Goal: Task Accomplishment & Management: Manage account settings

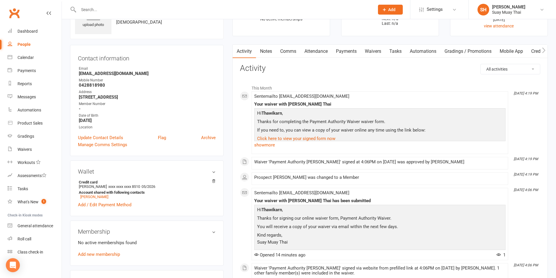
scroll to position [49, 0]
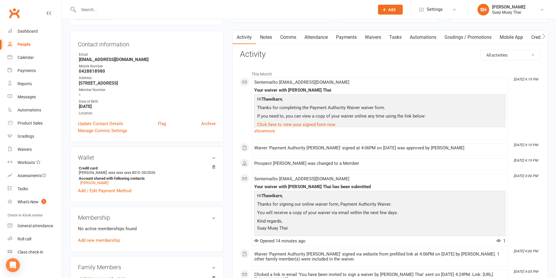
click at [342, 37] on link "Payments" at bounding box center [346, 37] width 29 height 13
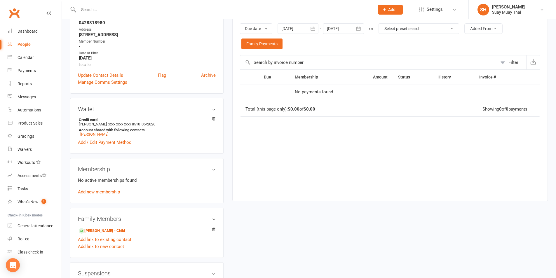
scroll to position [49, 0]
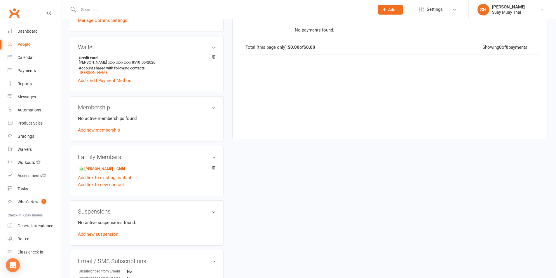
scroll to position [146, 0]
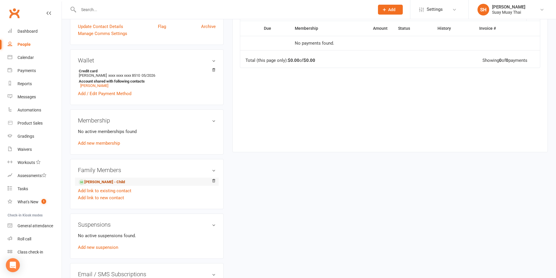
click at [112, 181] on link "William Dennison - Child" at bounding box center [102, 182] width 46 height 6
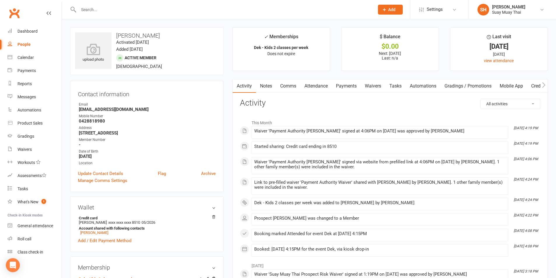
click at [352, 87] on link "Payments" at bounding box center [346, 85] width 29 height 13
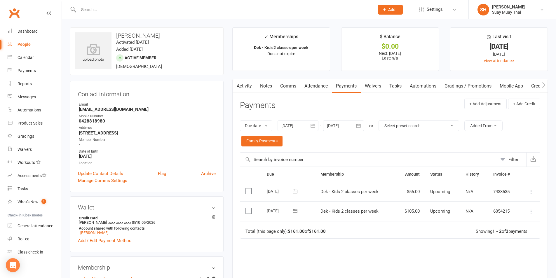
click at [98, 10] on input "text" at bounding box center [223, 10] width 293 height 8
click at [320, 87] on link "Attendance" at bounding box center [316, 85] width 32 height 13
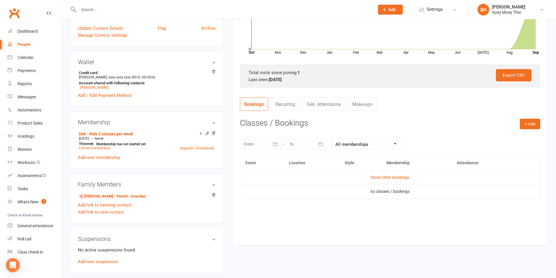
scroll to position [146, 0]
click at [531, 124] on button "+ Add" at bounding box center [529, 123] width 20 height 11
click at [498, 136] on link "Book Event" at bounding box center [511, 137] width 58 height 12
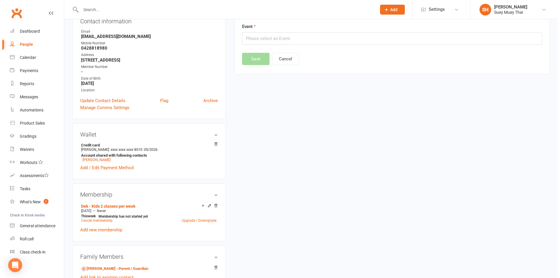
scroll to position [50, 0]
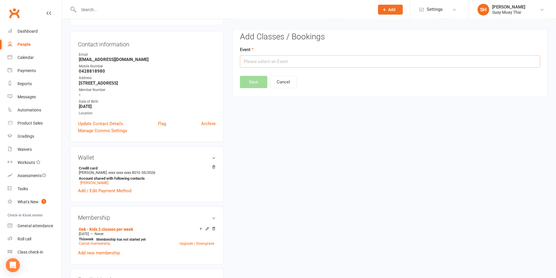
click at [253, 59] on input "text" at bounding box center [390, 61] width 300 height 12
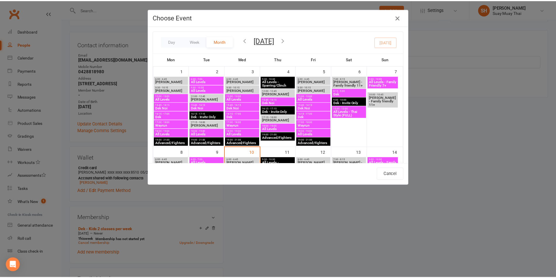
scroll to position [97, 0]
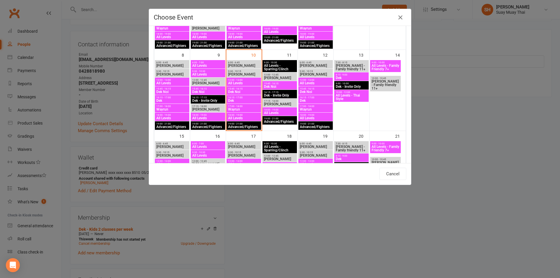
click at [229, 97] on span "16:15 - 17:00" at bounding box center [244, 97] width 32 height 3
type input "Dek - Sep 10, 2025 4:15:00 PM"
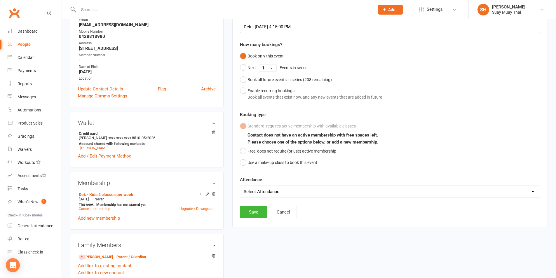
scroll to position [99, 0]
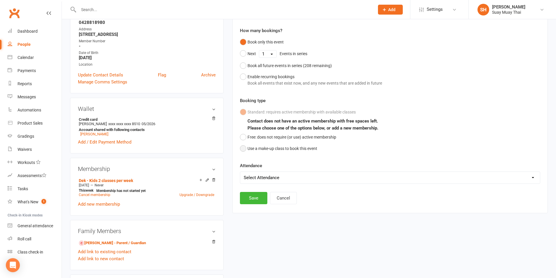
click at [263, 150] on button "Use a make-up class to book this event" at bounding box center [278, 148] width 77 height 11
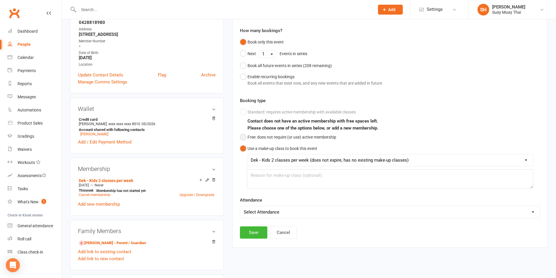
click at [265, 140] on button "Free: does not require (or use) active membership" at bounding box center [288, 137] width 96 height 11
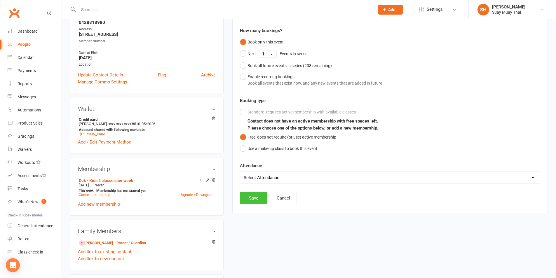
click at [243, 197] on button "Save" at bounding box center [253, 198] width 27 height 12
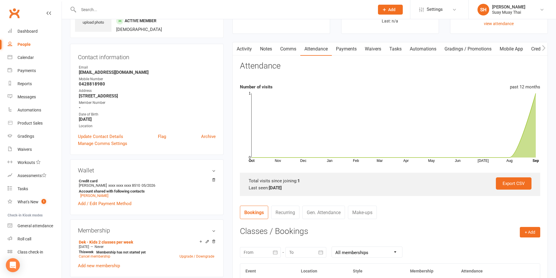
scroll to position [0, 0]
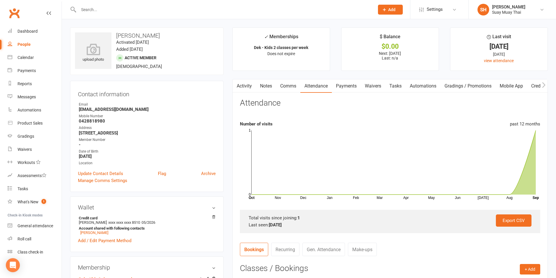
click at [106, 11] on input "text" at bounding box center [223, 10] width 293 height 8
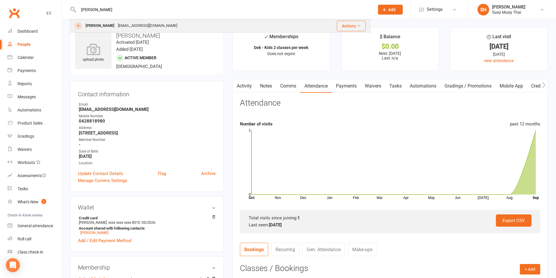
type input "lewis"
click at [103, 24] on div "[PERSON_NAME]" at bounding box center [100, 26] width 32 height 8
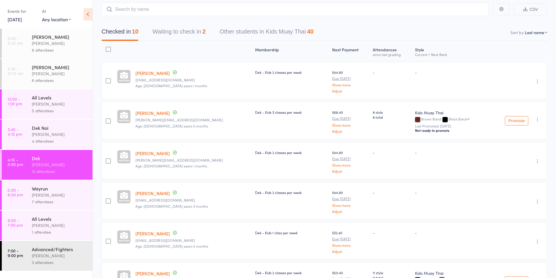
scroll to position [49, 0]
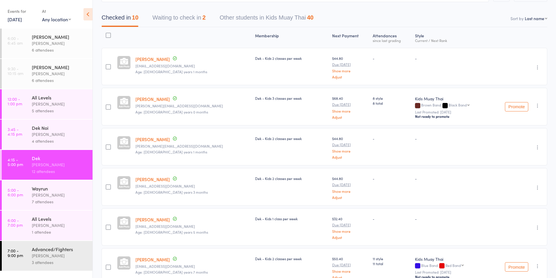
click at [181, 20] on button "Waiting to check in 2" at bounding box center [178, 18] width 53 height 15
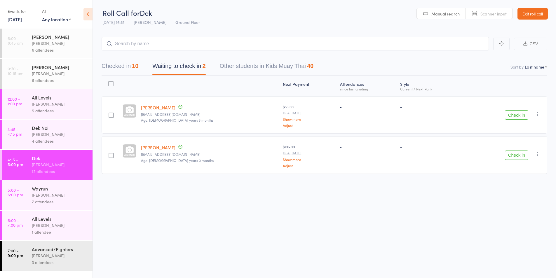
click at [519, 155] on button "Check in" at bounding box center [516, 155] width 23 height 9
click at [513, 114] on button "Check in" at bounding box center [516, 114] width 23 height 9
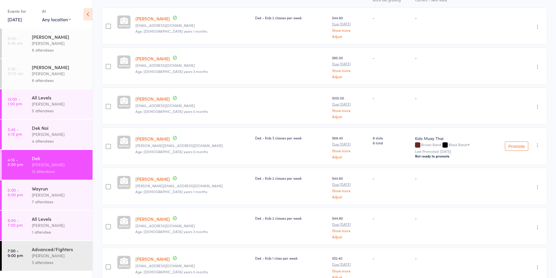
scroll to position [97, 0]
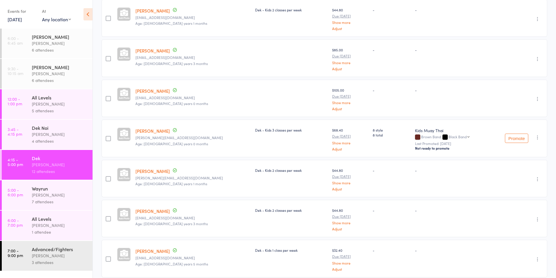
click at [44, 196] on div "Karl Puglia" at bounding box center [60, 195] width 56 height 7
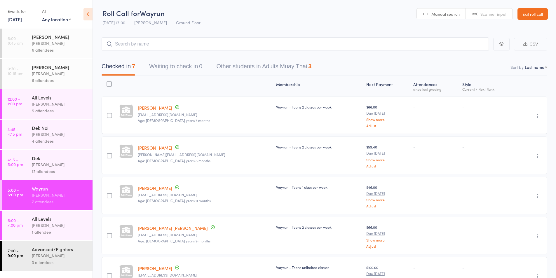
click at [45, 227] on div "Karl Puglia" at bounding box center [60, 225] width 56 height 7
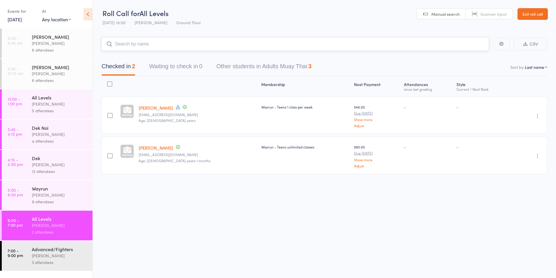
click at [135, 44] on input "search" at bounding box center [295, 43] width 387 height 13
type input "tyro"
click at [134, 57] on div "[PERSON_NAME]" at bounding box center [128, 56] width 44 height 7
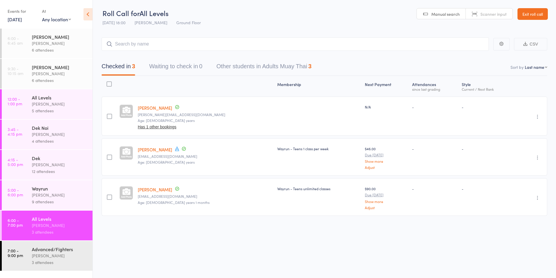
click at [153, 108] on link "[PERSON_NAME]" at bounding box center [155, 108] width 34 height 6
click at [47, 162] on div "Karl Puglia" at bounding box center [60, 164] width 56 height 7
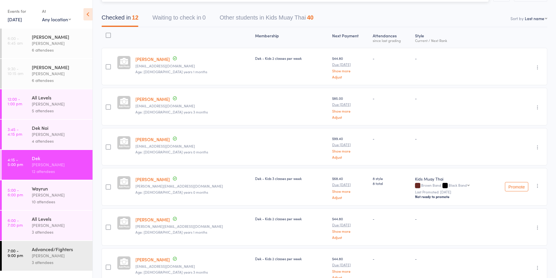
scroll to position [97, 0]
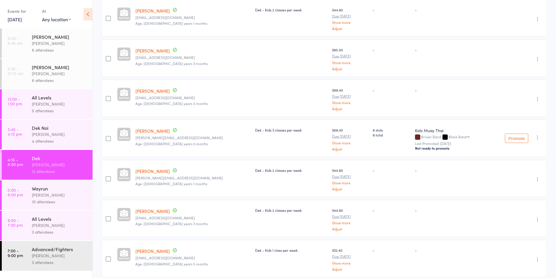
click at [39, 136] on div "Karl Puglia" at bounding box center [60, 134] width 56 height 7
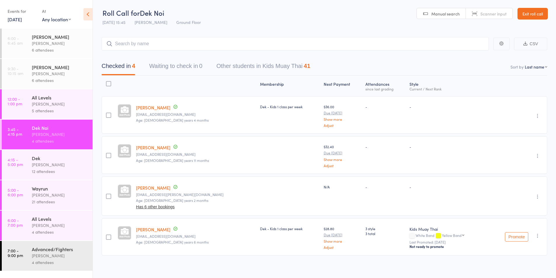
click at [41, 171] on div "12 attendees" at bounding box center [60, 171] width 56 height 7
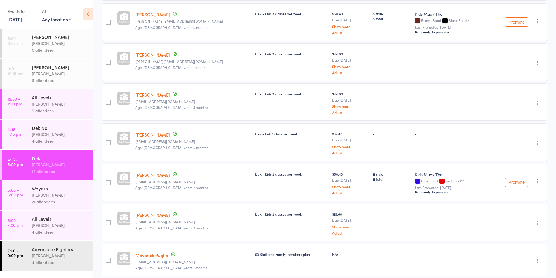
scroll to position [292, 0]
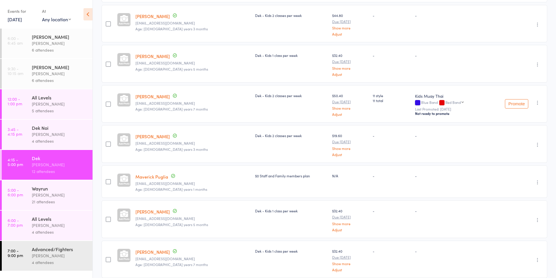
click at [43, 196] on div "Karl Puglia" at bounding box center [60, 195] width 56 height 7
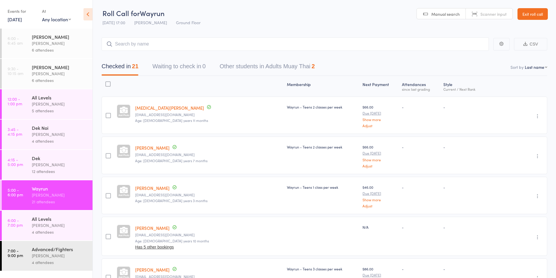
click at [535, 66] on select "First name Last name Birthday today? Behind on payments? Check in time Next pay…" at bounding box center [535, 67] width 22 height 6
select select "0"
click at [524, 64] on select "First name Last name Birthday today? Behind on payments? Check in time Next pay…" at bounding box center [535, 67] width 22 height 6
click at [46, 169] on div "12 attendees" at bounding box center [60, 171] width 56 height 7
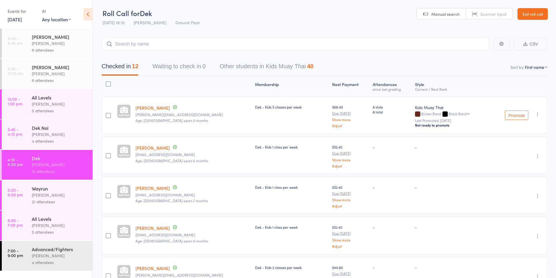
click at [45, 195] on div "Karl Puglia" at bounding box center [60, 195] width 56 height 7
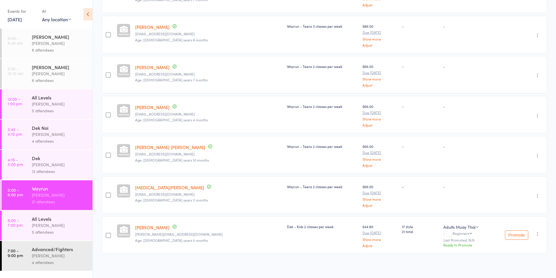
scroll to position [685, 0]
click at [25, 233] on link "6:00 - 7:00 pm All Levels Karl Puglia 5 attendees" at bounding box center [47, 226] width 91 height 30
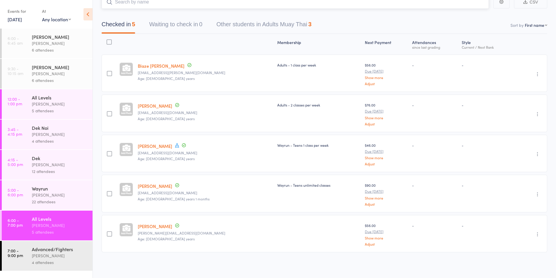
scroll to position [42, 0]
click at [535, 193] on icon "button" at bounding box center [537, 194] width 6 height 6
click at [513, 244] on li "Remove" at bounding box center [516, 245] width 48 height 8
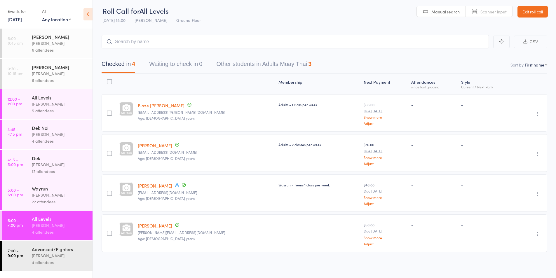
scroll to position [2, 0]
click at [42, 186] on div "Wayrun" at bounding box center [60, 188] width 56 height 6
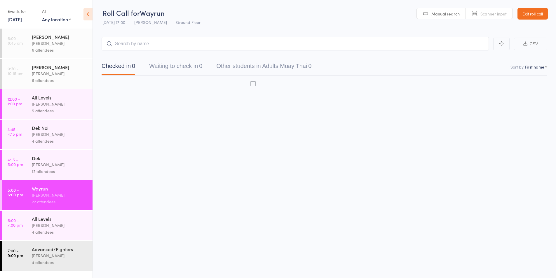
scroll to position [0, 0]
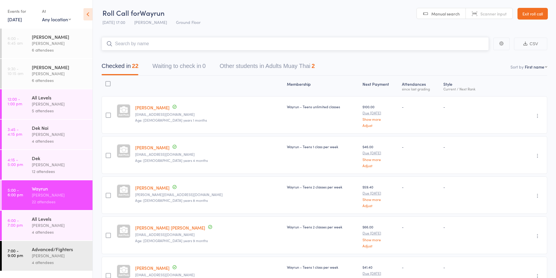
click at [151, 44] on input "search" at bounding box center [295, 43] width 387 height 13
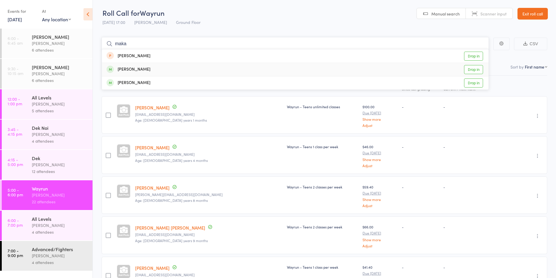
type input "maka"
click at [146, 69] on div "Makayla Whittington" at bounding box center [128, 69] width 44 height 7
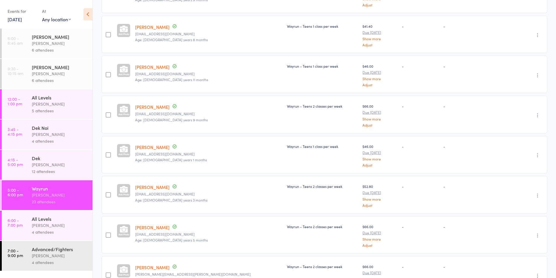
scroll to position [0, 0]
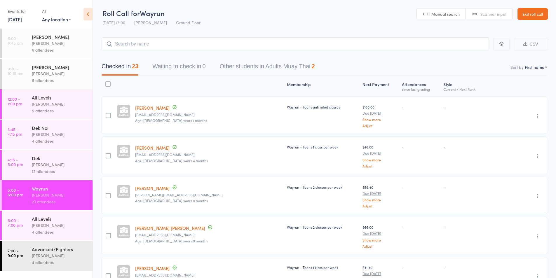
click at [536, 69] on select "First name Last name Birthday today? Behind on payments? Check in time Next pay…" at bounding box center [535, 67] width 22 height 6
select select "4"
click at [524, 64] on select "First name Last name Birthday today? Behind on payments? Check in time Next pay…" at bounding box center [535, 67] width 22 height 6
click at [537, 115] on icon "button" at bounding box center [537, 116] width 6 height 6
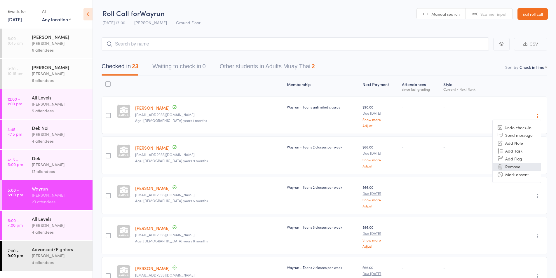
click at [521, 166] on li "Remove" at bounding box center [516, 167] width 48 height 8
click at [37, 223] on div "Karl Puglia" at bounding box center [60, 225] width 56 height 7
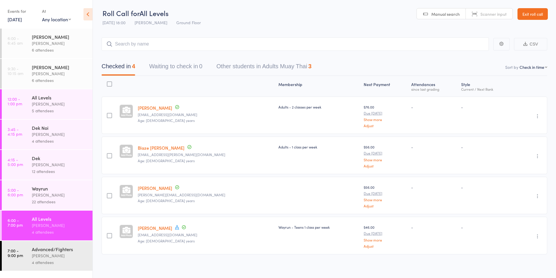
click at [140, 48] on input "search" at bounding box center [295, 43] width 387 height 13
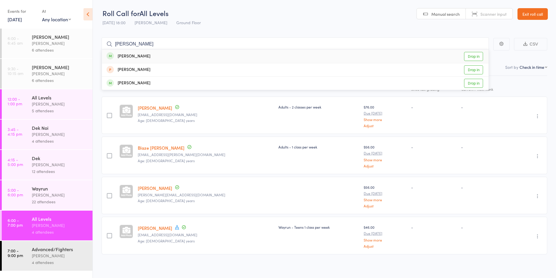
type input "makay"
click at [143, 56] on div "[PERSON_NAME]" at bounding box center [128, 56] width 44 height 7
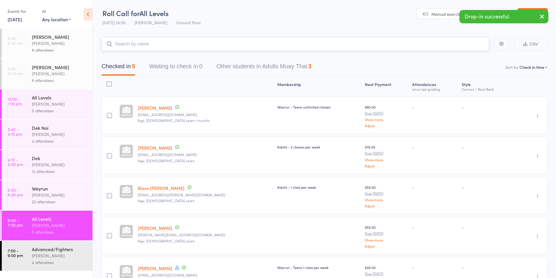
scroll to position [42, 0]
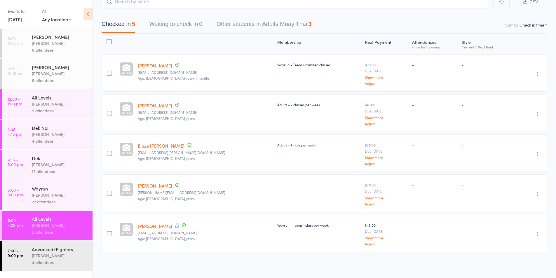
click at [52, 197] on div "[PERSON_NAME]" at bounding box center [60, 195] width 56 height 7
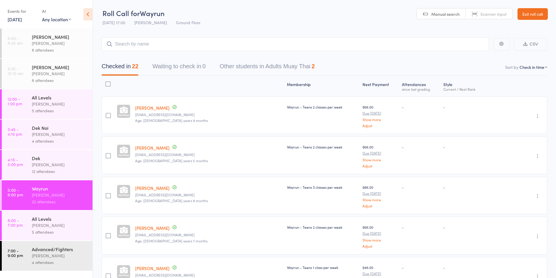
click at [532, 69] on select "First name Last name Birthday today? Behind on payments? Check in time Next pay…" at bounding box center [533, 67] width 28 height 6
select select "0"
click at [524, 64] on select "First name Last name Birthday today? Behind on payments? Check in time Next pay…" at bounding box center [533, 67] width 28 height 6
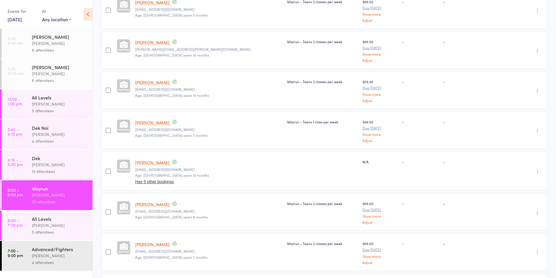
scroll to position [243, 0]
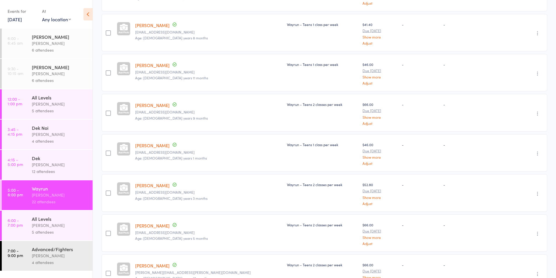
click at [48, 166] on div "[PERSON_NAME]" at bounding box center [60, 164] width 56 height 7
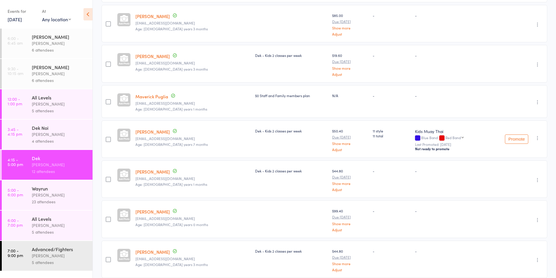
scroll to position [318, 0]
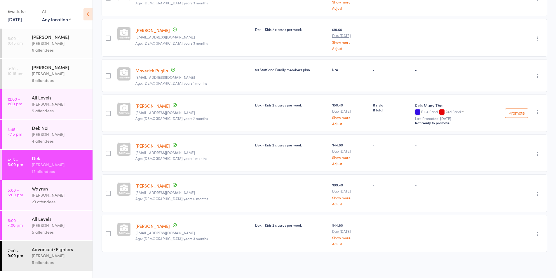
click at [50, 197] on div "[PERSON_NAME]" at bounding box center [60, 195] width 56 height 7
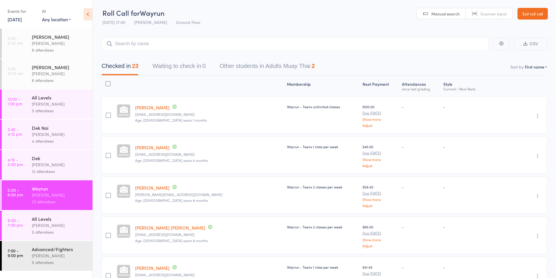
click at [29, 226] on link "6:00 - 7:00 pm All Levels Karl Puglia 5 attendees" at bounding box center [47, 226] width 91 height 30
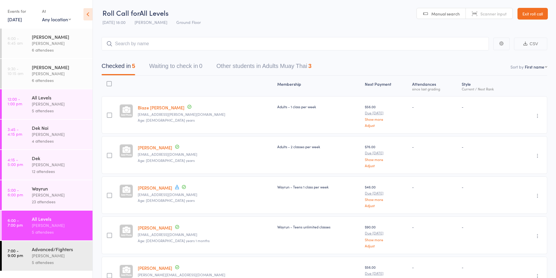
click at [35, 194] on div "[PERSON_NAME]" at bounding box center [60, 195] width 56 height 7
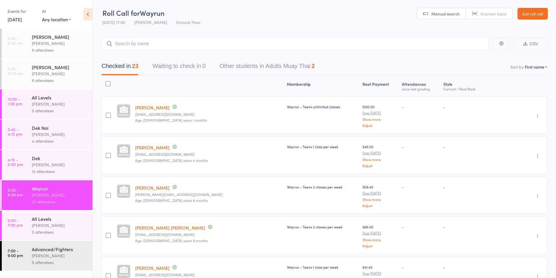
click at [58, 220] on div "All Levels" at bounding box center [60, 219] width 56 height 6
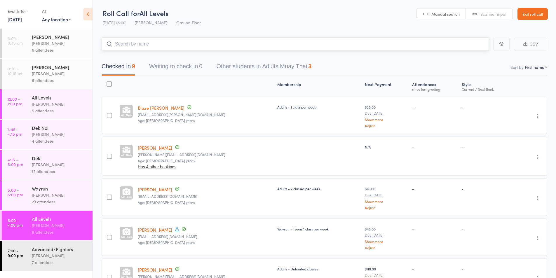
click at [135, 46] on input "search" at bounding box center [295, 43] width 387 height 13
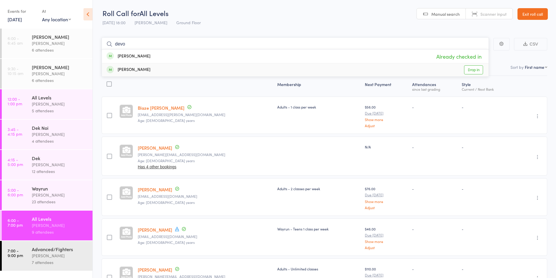
type input "devo"
click at [42, 190] on div "Wayrun" at bounding box center [60, 188] width 56 height 6
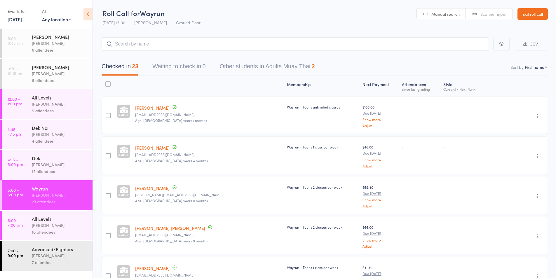
click at [42, 223] on div "[PERSON_NAME]" at bounding box center [60, 225] width 56 height 7
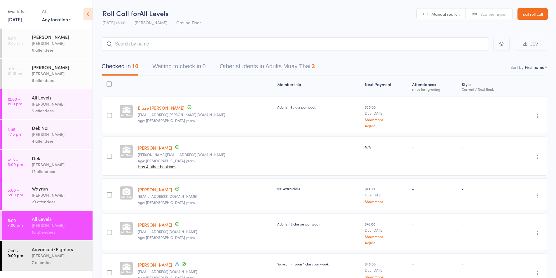
click at [66, 196] on div "[PERSON_NAME]" at bounding box center [60, 195] width 56 height 7
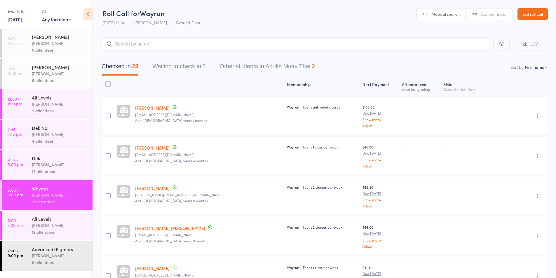
click at [56, 224] on div "[PERSON_NAME]" at bounding box center [60, 225] width 56 height 7
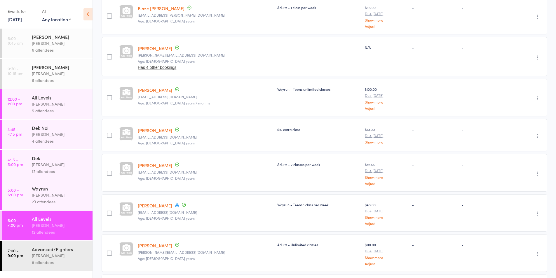
scroll to position [49, 0]
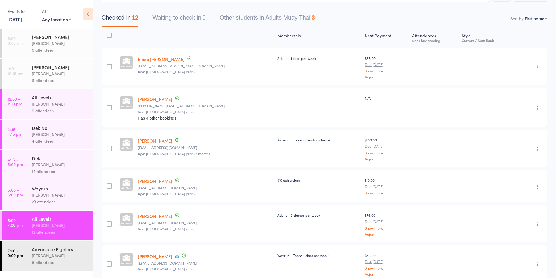
click at [41, 190] on div "Wayrun" at bounding box center [60, 188] width 56 height 6
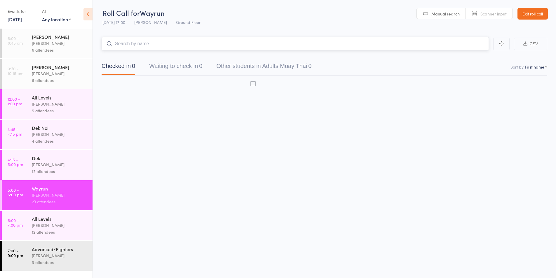
scroll to position [0, 0]
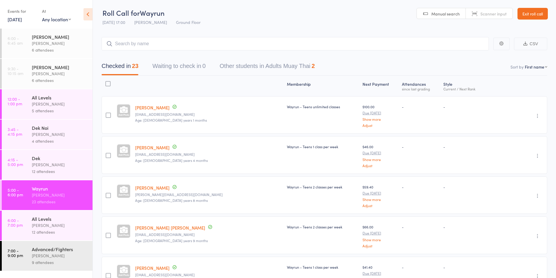
click at [45, 224] on div "[PERSON_NAME]" at bounding box center [60, 225] width 56 height 7
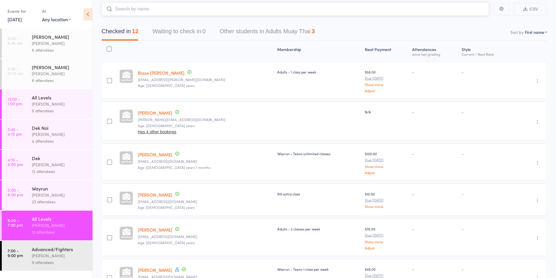
scroll to position [49, 0]
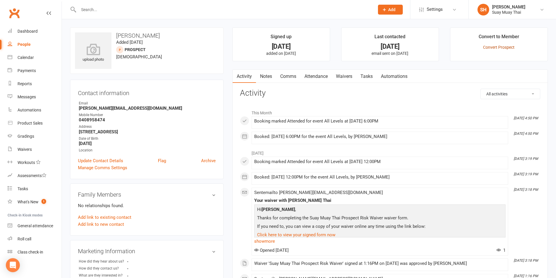
click at [498, 47] on link "Convert Prospect" at bounding box center [499, 47] width 32 height 5
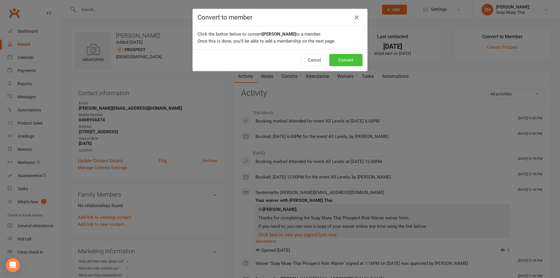
click at [351, 59] on button "Convert" at bounding box center [345, 60] width 33 height 12
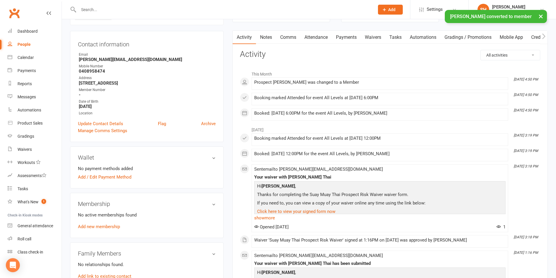
scroll to position [97, 0]
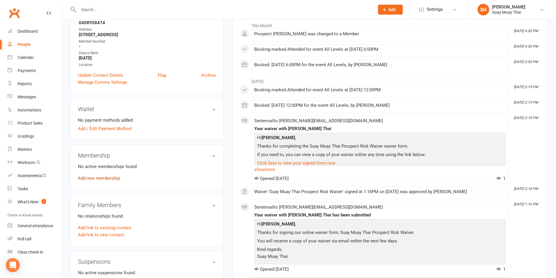
click at [102, 179] on link "Add new membership" at bounding box center [99, 178] width 42 height 5
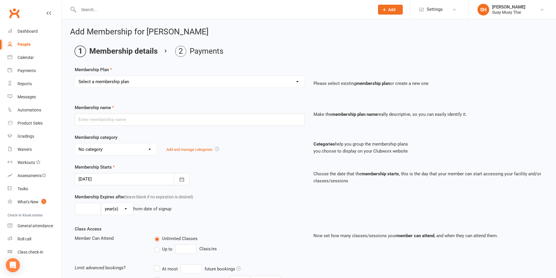
click at [131, 83] on select "Select a membership plan Create new Membership Plan Dek - Kids 1 class per week…" at bounding box center [189, 82] width 229 height 12
select select "9"
click at [75, 76] on select "Select a membership plan Create new Membership Plan Dek - Kids 1 class per week…" at bounding box center [189, 82] width 229 height 12
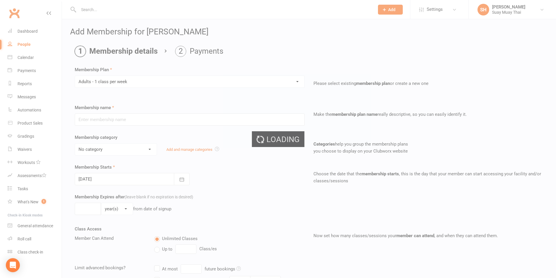
type input "Adults - 1 class per week"
select select "0"
type input "0"
type input "1"
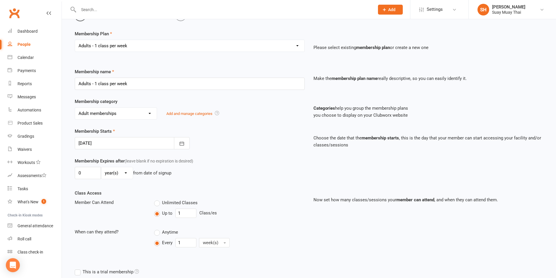
scroll to position [49, 0]
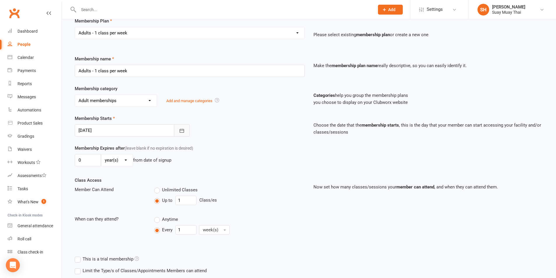
click at [181, 131] on icon "button" at bounding box center [182, 131] width 6 height 6
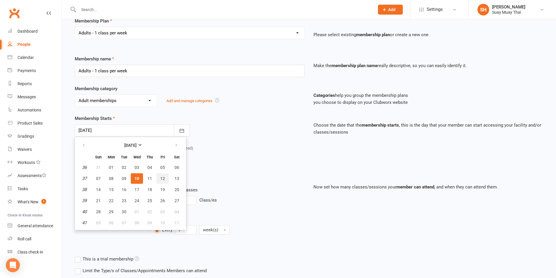
click at [164, 179] on span "12" at bounding box center [162, 178] width 5 height 5
type input "[DATE]"
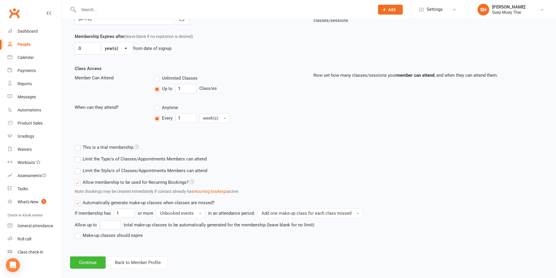
scroll to position [168, 0]
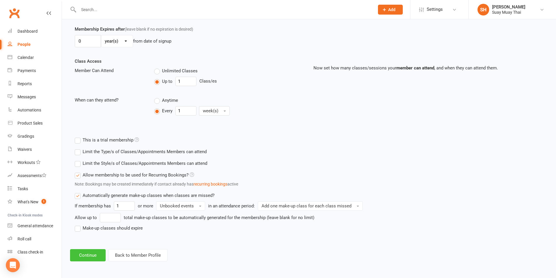
click at [97, 257] on button "Continue" at bounding box center [88, 255] width 36 height 12
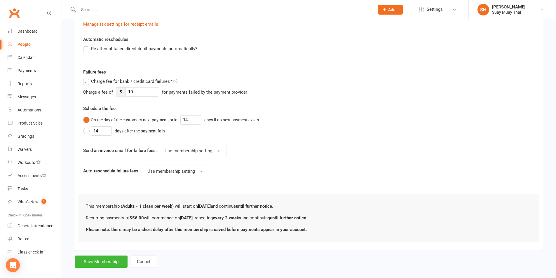
scroll to position [195, 0]
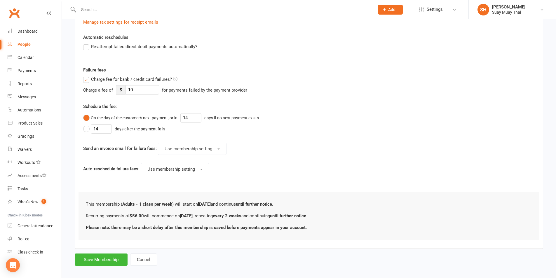
click at [86, 78] on label "Charge fee for bank / credit card failures?" at bounding box center [130, 79] width 94 height 7
click at [86, 76] on input "Charge fee for bank / credit card failures?" at bounding box center [130, 76] width 94 height 0
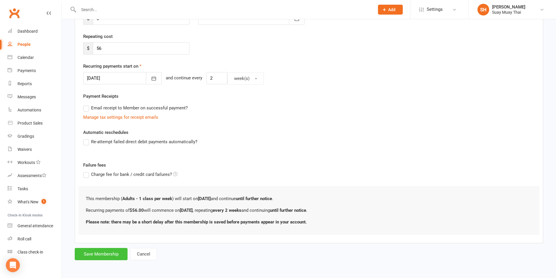
click at [109, 252] on button "Save Membership" at bounding box center [101, 254] width 53 height 12
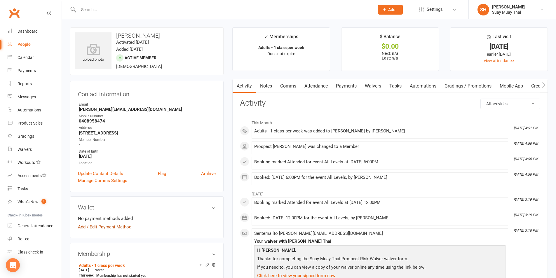
click at [98, 225] on link "Add / Edit Payment Method" at bounding box center [104, 226] width 53 height 7
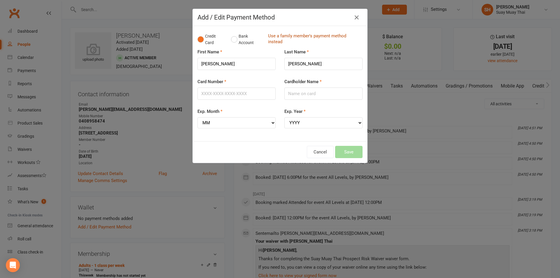
click at [280, 37] on link "Use a family member's payment method instead" at bounding box center [314, 39] width 92 height 13
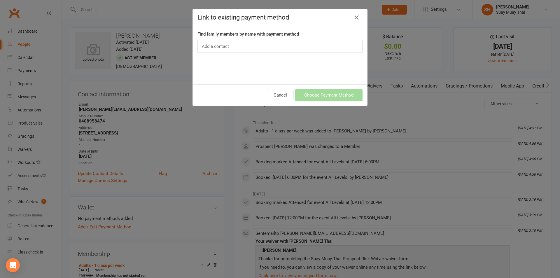
click at [237, 48] on div "Add a contact" at bounding box center [279, 46] width 165 height 13
type input "denn"
click at [247, 56] on div "Thawikarn Dennison: credit card ending in 8510 (expires 05/2026)" at bounding box center [280, 57] width 158 height 7
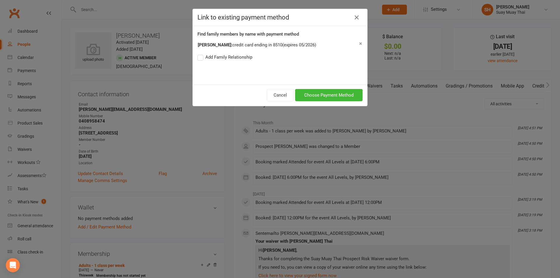
click at [200, 56] on label "Add Family Relationship" at bounding box center [224, 57] width 55 height 7
click at [200, 54] on input "Add Family Relationship" at bounding box center [199, 54] width 4 height 0
click at [284, 67] on select "Parent / Guardian Child Sibling (parent not in system) Spouse / Partner Cousin …" at bounding box center [272, 68] width 59 height 7
select select "3"
click at [247, 65] on select "Parent / Guardian Child Sibling (parent not in system) Spouse / Partner Cousin …" at bounding box center [272, 68] width 59 height 7
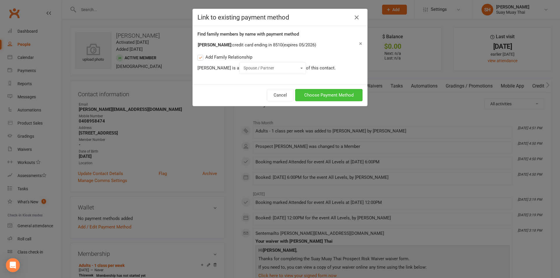
click at [340, 94] on button "Choose Payment Method" at bounding box center [328, 95] width 67 height 12
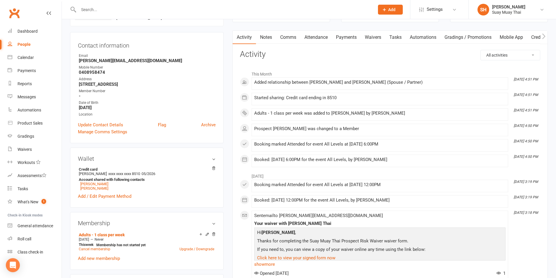
scroll to position [97, 0]
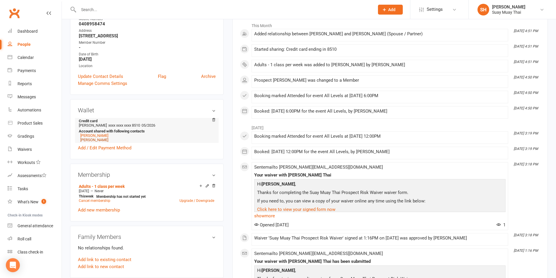
click at [100, 140] on link "[PERSON_NAME]" at bounding box center [94, 140] width 28 height 4
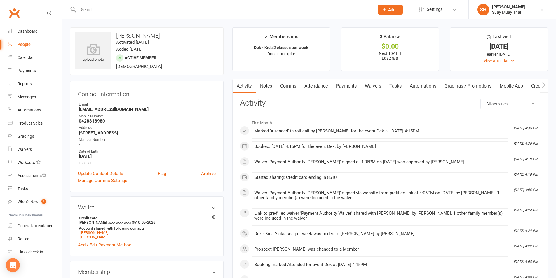
click at [346, 84] on link "Payments" at bounding box center [346, 85] width 29 height 13
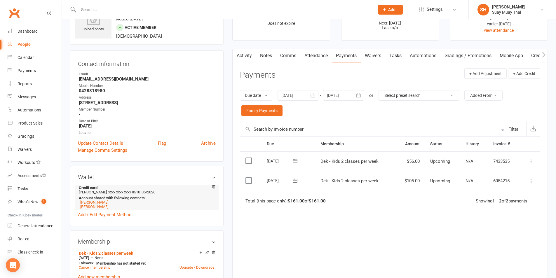
scroll to position [49, 0]
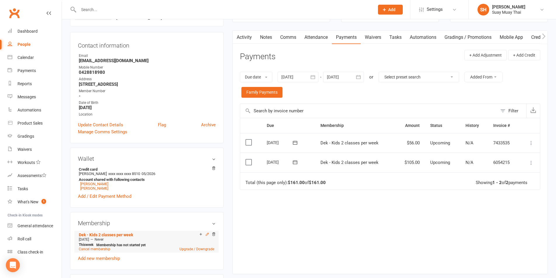
click at [207, 234] on icon at bounding box center [207, 234] width 4 height 4
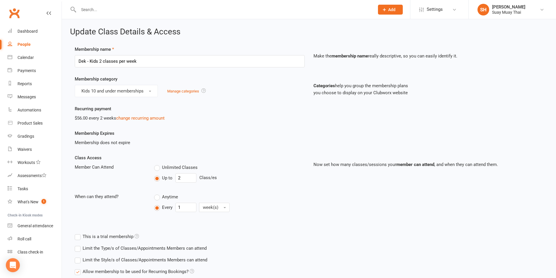
click at [84, 118] on div "$56.00 every 2 weeks change recurring amount" at bounding box center [190, 118] width 230 height 7
click at [124, 117] on link "change recurring amount" at bounding box center [140, 118] width 48 height 5
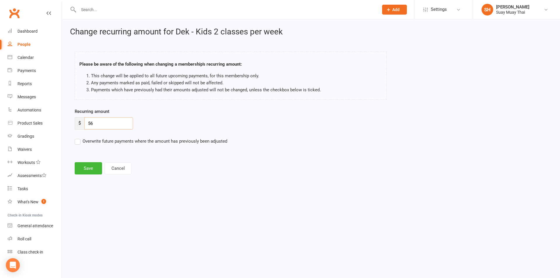
click at [94, 125] on input "56" at bounding box center [108, 123] width 49 height 12
drag, startPoint x: 87, startPoint y: 123, endPoint x: 106, endPoint y: 123, distance: 18.7
click at [106, 123] on input "56" at bounding box center [108, 123] width 49 height 12
type input "50.40"
click at [83, 169] on button "Save" at bounding box center [88, 168] width 27 height 12
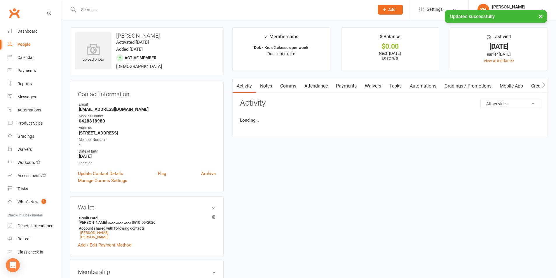
click at [81, 143] on strong "-" at bounding box center [147, 144] width 137 height 5
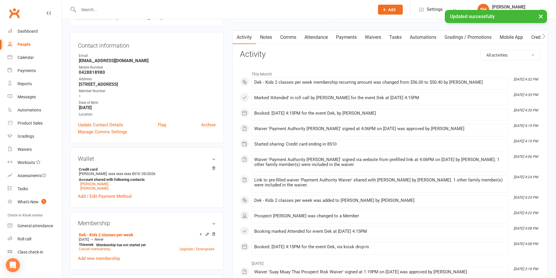
scroll to position [97, 0]
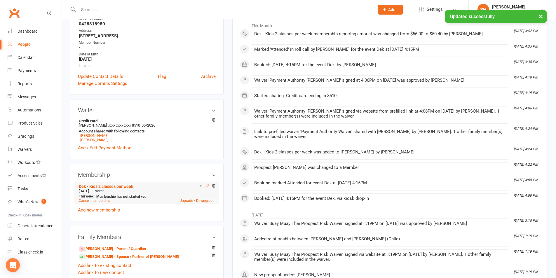
click at [206, 186] on icon at bounding box center [207, 185] width 3 height 3
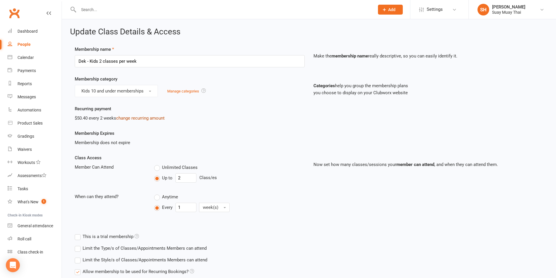
click at [125, 119] on link "change recurring amount" at bounding box center [140, 118] width 48 height 5
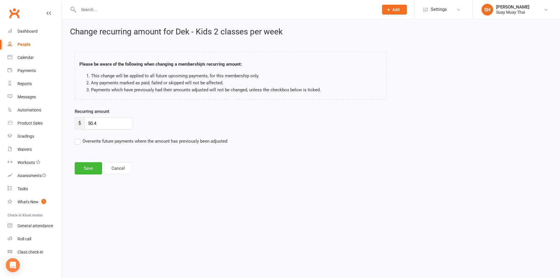
click at [77, 140] on label "Overwrite future payments where the amount has previously been adjusted" at bounding box center [151, 141] width 153 height 7
click at [77, 138] on input "Overwrite future payments where the amount has previously been adjusted" at bounding box center [151, 138] width 153 height 0
click at [85, 167] on button "Save" at bounding box center [88, 168] width 27 height 12
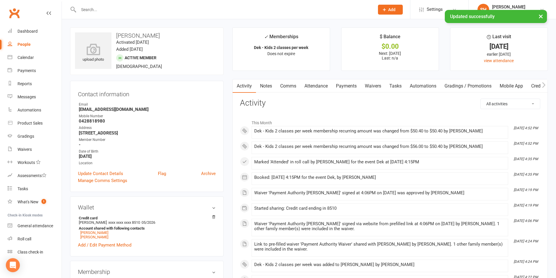
click at [346, 82] on link "Payments" at bounding box center [346, 85] width 29 height 13
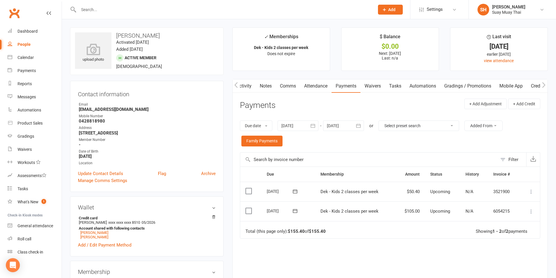
scroll to position [49, 0]
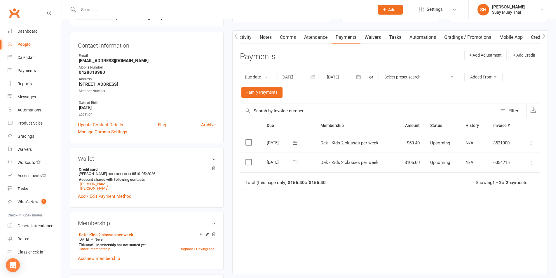
click at [529, 161] on icon at bounding box center [531, 163] width 6 height 6
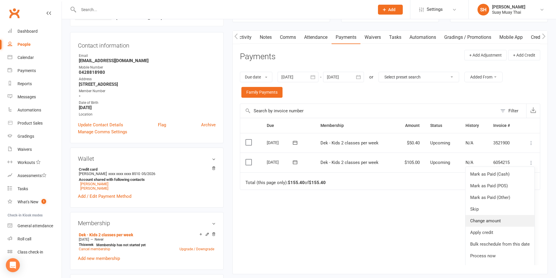
click at [484, 221] on link "Change amount" at bounding box center [499, 221] width 69 height 12
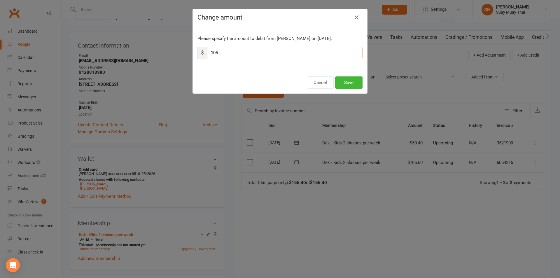
drag, startPoint x: 208, startPoint y: 52, endPoint x: 237, endPoint y: 53, distance: 28.6
click at [237, 53] on input "105" at bounding box center [284, 53] width 155 height 12
type input "99.60"
click at [347, 81] on button "Save" at bounding box center [348, 82] width 27 height 12
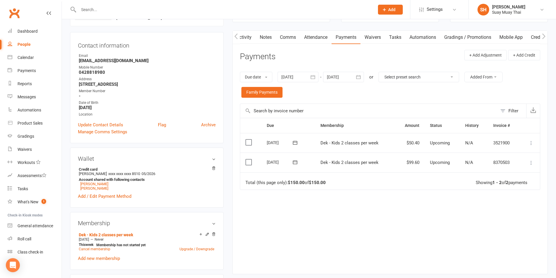
click at [526, 161] on td "Mark as Paid (Cash) Mark as Paid (POS) Mark as Paid (Other) Skip Change amount …" at bounding box center [529, 163] width 20 height 20
click at [527, 163] on td "Mark as Paid (Cash) Mark as Paid (POS) Mark as Paid (Other) Skip Change amount …" at bounding box center [529, 163] width 20 height 20
click at [531, 162] on icon at bounding box center [531, 163] width 6 height 6
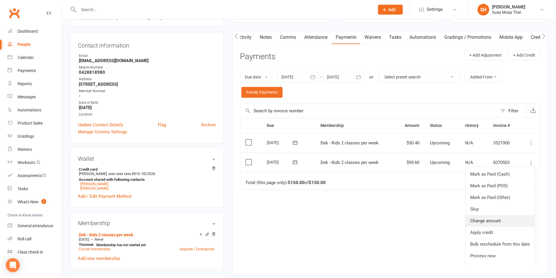
click at [477, 221] on link "Change amount" at bounding box center [499, 221] width 69 height 12
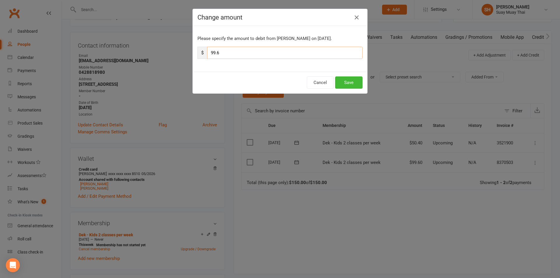
drag, startPoint x: 215, startPoint y: 53, endPoint x: 222, endPoint y: 53, distance: 7.0
click at [222, 53] on input "99.6" at bounding box center [284, 53] width 155 height 12
type input "99.4"
click at [351, 79] on button "Save" at bounding box center [348, 82] width 27 height 12
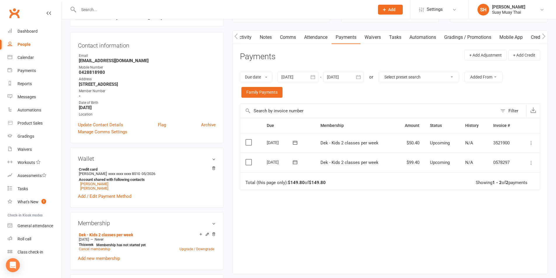
click at [261, 84] on div "Due date Due date Date paid Date failed Date settled 10 Aug 2025 August 2025 Su…" at bounding box center [390, 85] width 300 height 38
click at [260, 90] on link "Family Payments" at bounding box center [261, 92] width 41 height 11
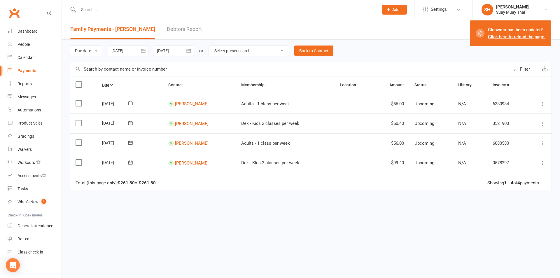
click at [102, 12] on input "text" at bounding box center [226, 10] width 298 height 8
click at [104, 11] on input "text" at bounding box center [226, 10] width 298 height 8
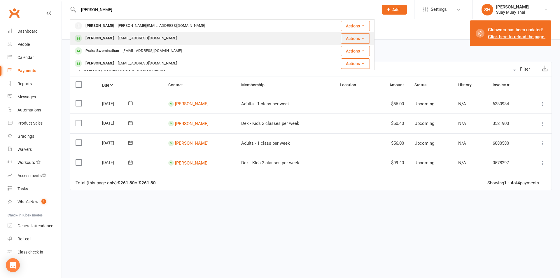
type input "[PERSON_NAME]"
click at [102, 38] on div "[PERSON_NAME]" at bounding box center [100, 38] width 32 height 8
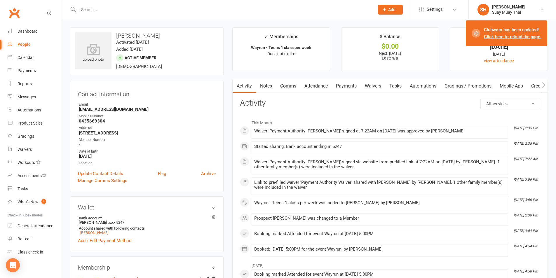
click at [312, 81] on link "Attendance" at bounding box center [316, 85] width 32 height 13
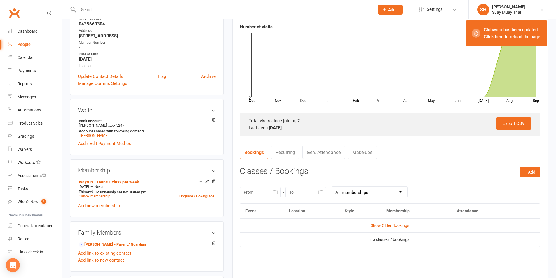
scroll to position [146, 0]
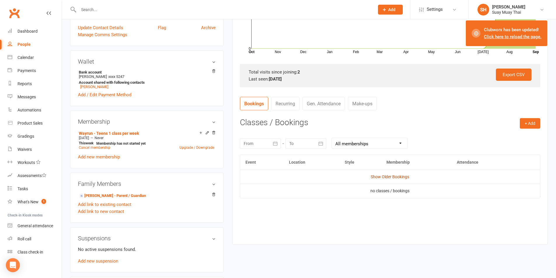
click at [383, 179] on link "Show Older Bookings" at bounding box center [389, 176] width 39 height 5
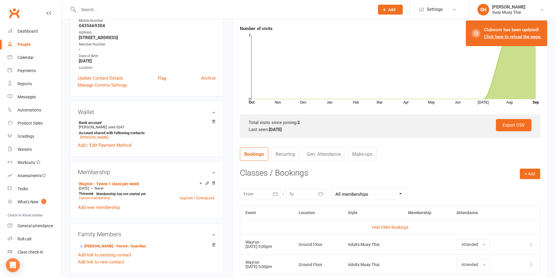
scroll to position [97, 0]
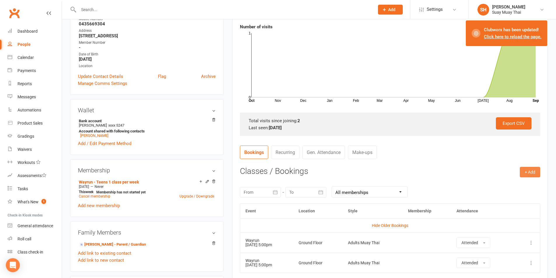
click at [531, 173] on button "+ Add" at bounding box center [529, 172] width 20 height 11
click at [484, 183] on link "Book Event" at bounding box center [511, 185] width 58 height 12
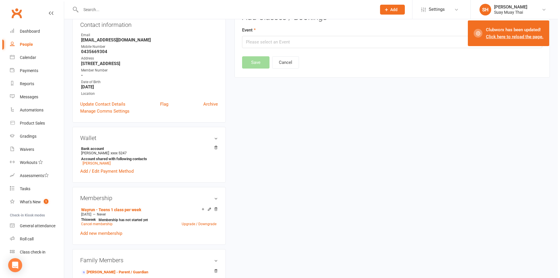
scroll to position [50, 0]
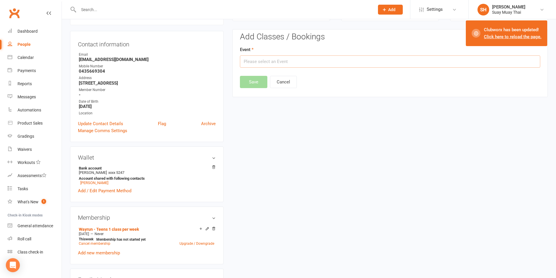
click at [270, 62] on input "text" at bounding box center [390, 61] width 300 height 12
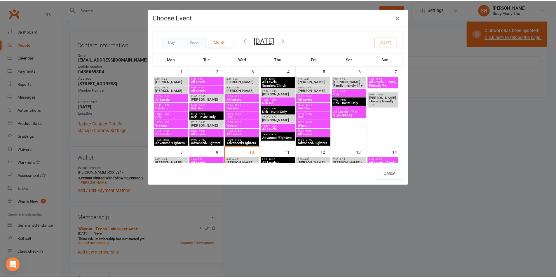
scroll to position [97, 0]
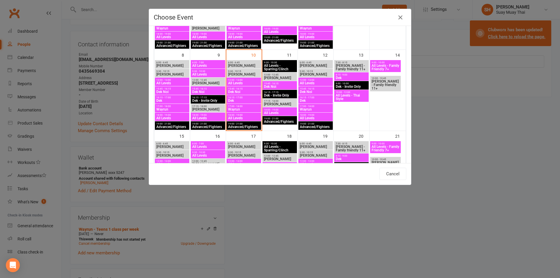
click at [236, 107] on span "17:00 - 18:00" at bounding box center [244, 106] width 32 height 3
type input "Wayrun - Sep 10, 2025 5:00:00 PM"
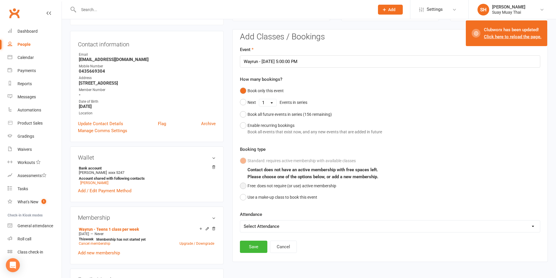
click at [244, 186] on button "Free: does not require (or use) active membership" at bounding box center [288, 185] width 96 height 11
click at [251, 249] on button "Save" at bounding box center [253, 247] width 27 height 12
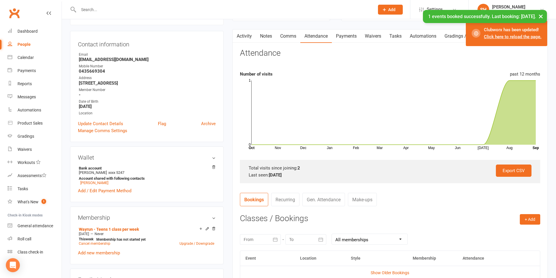
click at [495, 35] on link "Click here to reload the page." at bounding box center [512, 36] width 57 height 5
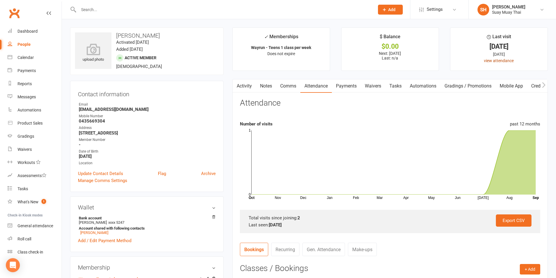
click at [500, 61] on link "view attendance" at bounding box center [499, 60] width 30 height 5
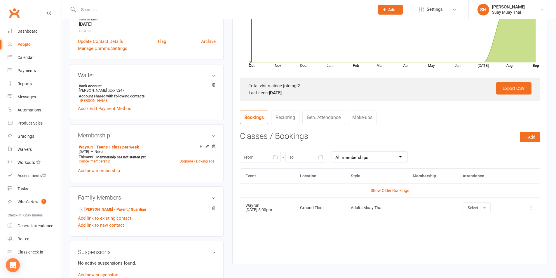
scroll to position [146, 0]
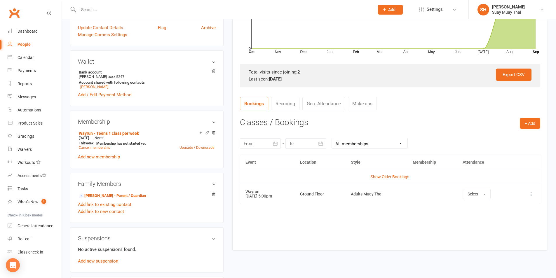
drag, startPoint x: 386, startPoint y: 179, endPoint x: 388, endPoint y: 176, distance: 3.7
click at [386, 179] on td "Show Older Bookings" at bounding box center [390, 177] width 300 height 14
click at [388, 176] on link "Show Older Bookings" at bounding box center [389, 176] width 39 height 5
click at [474, 230] on button "Select" at bounding box center [470, 234] width 28 height 11
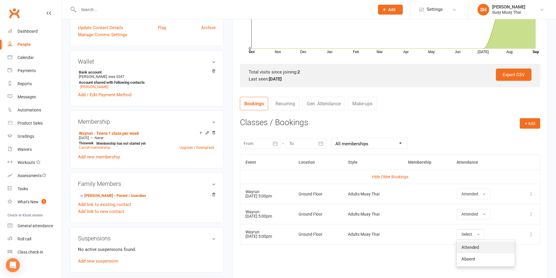
click at [475, 249] on span "Attended" at bounding box center [470, 247] width 18 height 5
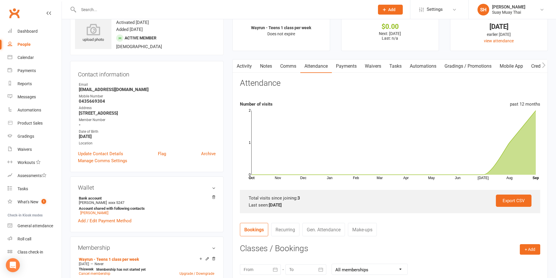
scroll to position [0, 0]
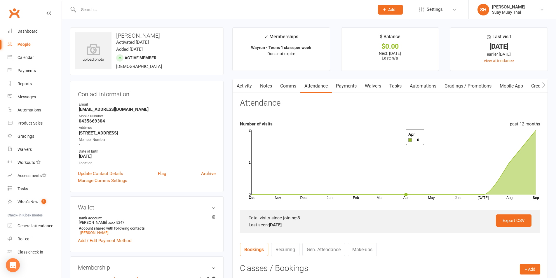
click at [398, 137] on rect at bounding box center [393, 162] width 284 height 64
click at [120, 10] on input "text" at bounding box center [223, 10] width 293 height 8
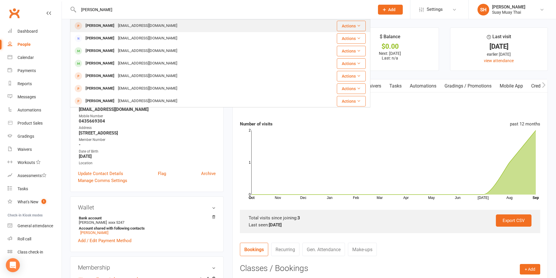
type input "[PERSON_NAME]"
click at [141, 27] on div "[EMAIL_ADDRESS][DOMAIN_NAME]" at bounding box center [147, 26] width 63 height 8
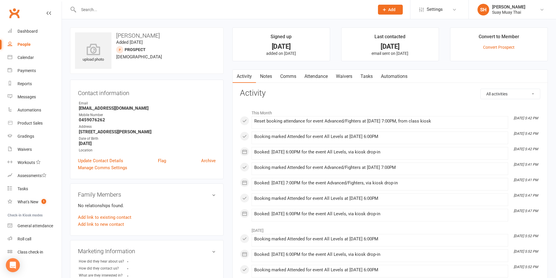
click at [123, 5] on div at bounding box center [220, 9] width 300 height 19
click at [119, 16] on div at bounding box center [220, 9] width 300 height 19
click at [121, 12] on input "text" at bounding box center [223, 10] width 293 height 8
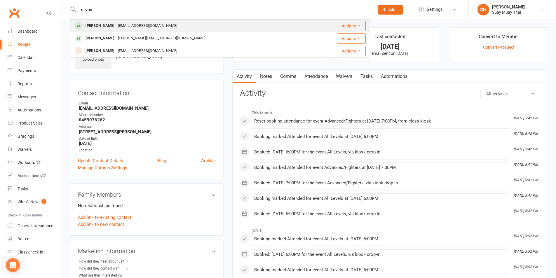
type input "devon"
click at [125, 27] on div "[EMAIL_ADDRESS][DOMAIN_NAME]" at bounding box center [147, 26] width 63 height 8
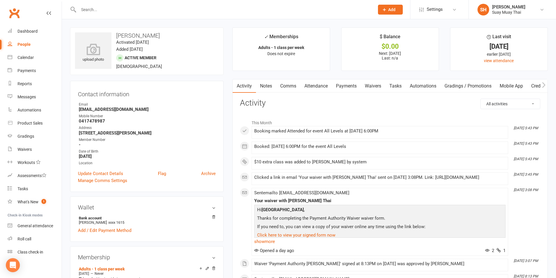
click at [349, 85] on link "Payments" at bounding box center [346, 85] width 29 height 13
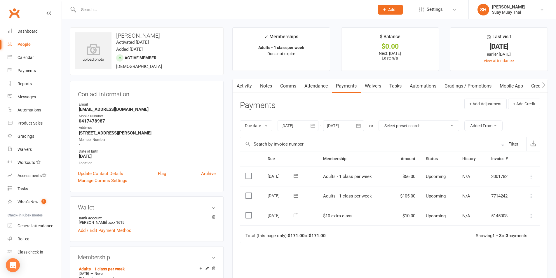
click at [79, 13] on input "text" at bounding box center [223, 10] width 293 height 8
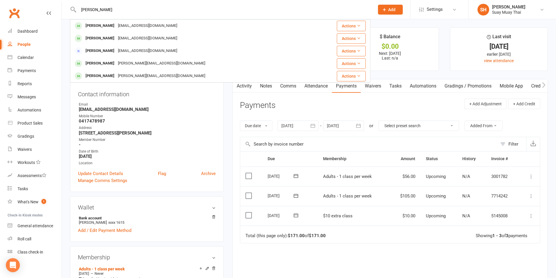
type input "[PERSON_NAME]"
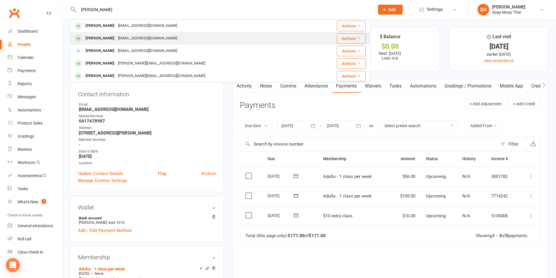
click at [116, 39] on div "[EMAIL_ADDRESS][DOMAIN_NAME]" at bounding box center [147, 38] width 63 height 8
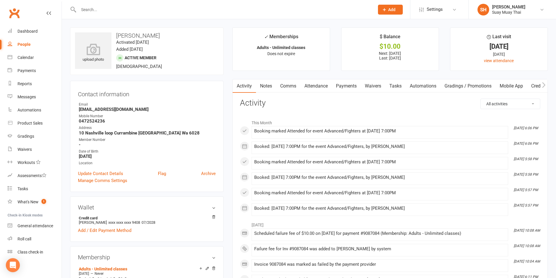
click at [347, 88] on link "Payments" at bounding box center [346, 85] width 29 height 13
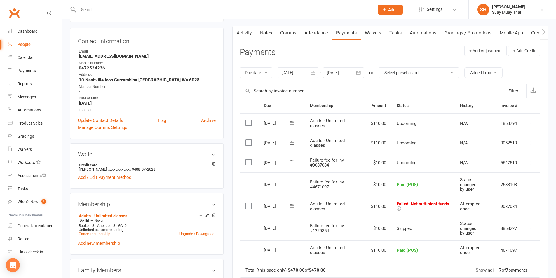
scroll to position [97, 0]
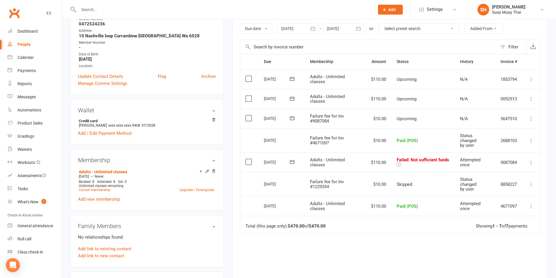
click at [530, 162] on icon at bounding box center [531, 163] width 6 height 6
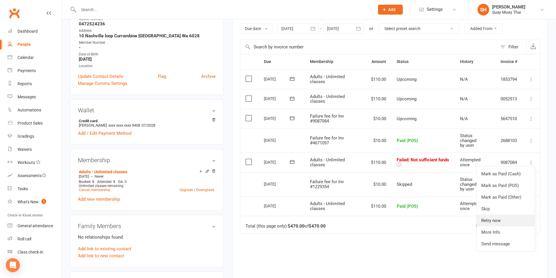
click at [498, 220] on link "Retry now" at bounding box center [505, 221] width 58 height 12
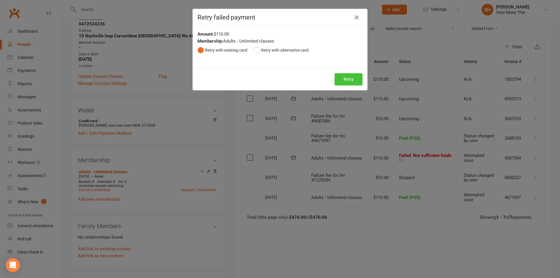
click at [337, 75] on button "Retry" at bounding box center [349, 79] width 28 height 12
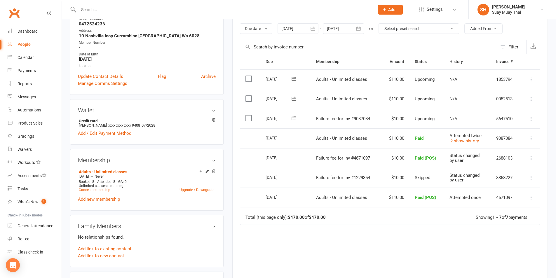
click at [531, 117] on icon at bounding box center [531, 119] width 6 height 6
click at [490, 163] on link "Skip" at bounding box center [505, 165] width 58 height 12
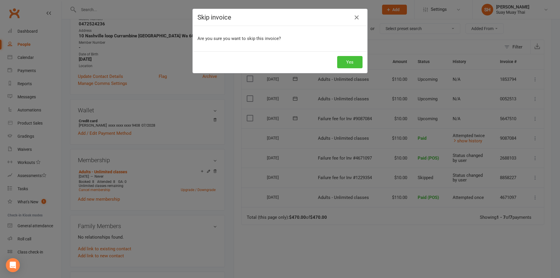
click at [342, 64] on button "Yes" at bounding box center [349, 62] width 25 height 12
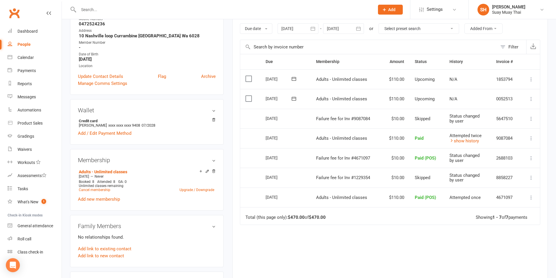
click at [330, 91] on td "Adults - Unlimited classes" at bounding box center [346, 99] width 71 height 20
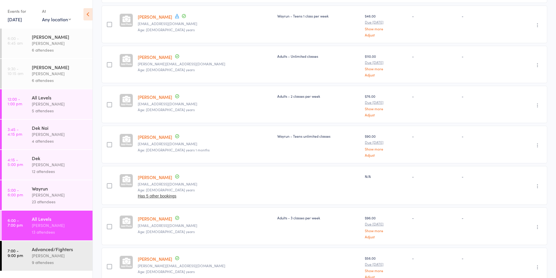
scroll to position [361, 0]
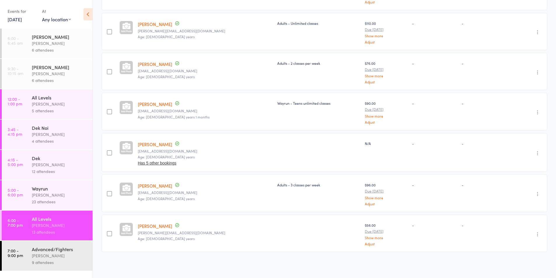
click at [48, 197] on div "[PERSON_NAME]" at bounding box center [60, 195] width 56 height 7
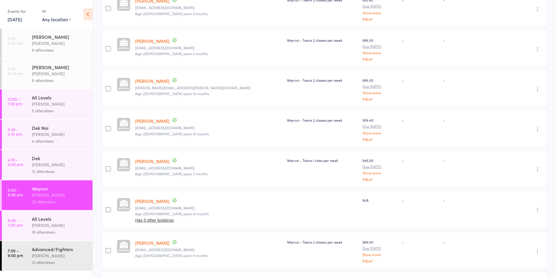
scroll to position [425, 0]
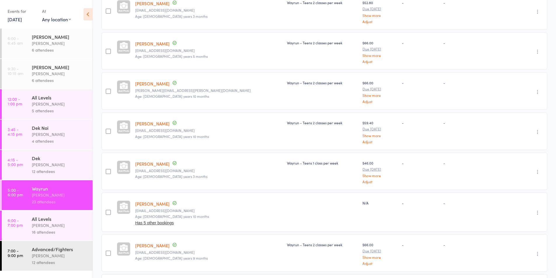
click at [44, 213] on div "All Levels [PERSON_NAME] 16 attendees" at bounding box center [62, 226] width 61 height 30
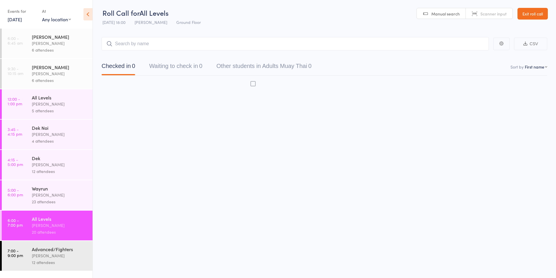
scroll to position [0, 0]
click at [45, 221] on div "All Levels" at bounding box center [60, 219] width 56 height 6
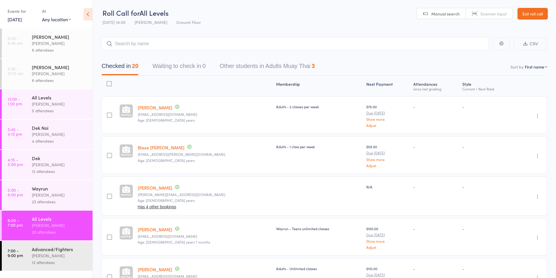
click at [138, 46] on input "search" at bounding box center [295, 43] width 387 height 13
type input "[PERSON_NAME]"
click at [188, 122] on small "Age: [DEMOGRAPHIC_DATA] years" at bounding box center [205, 120] width 134 height 4
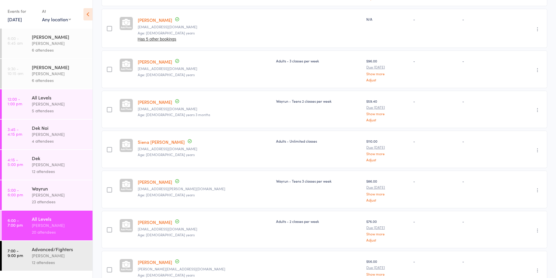
scroll to position [647, 0]
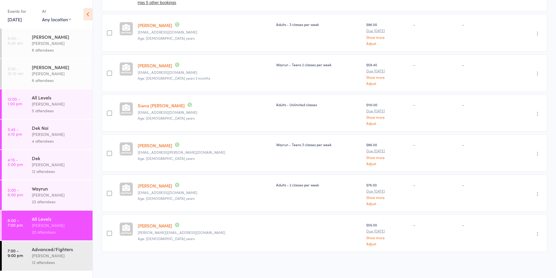
click at [56, 194] on div "[PERSON_NAME]" at bounding box center [60, 195] width 56 height 7
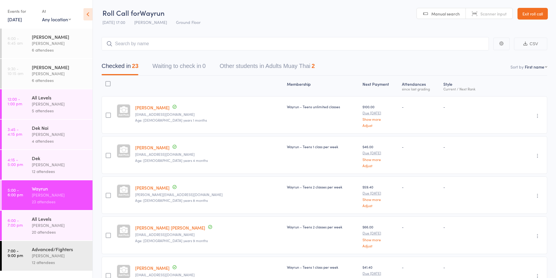
click at [59, 226] on div "[PERSON_NAME]" at bounding box center [60, 225] width 56 height 7
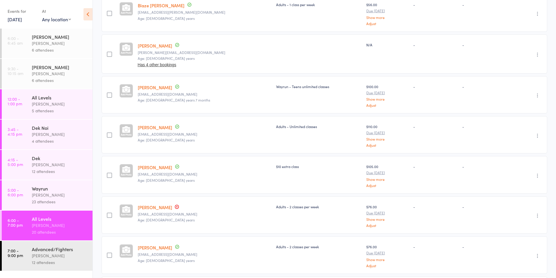
scroll to position [195, 0]
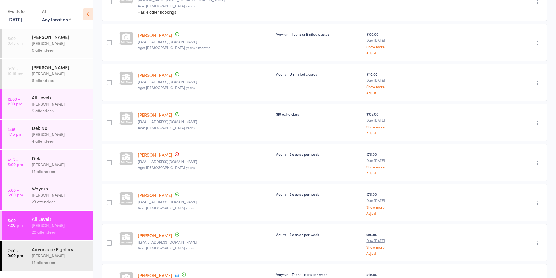
click at [52, 250] on div "Advanced/Fighters" at bounding box center [60, 249] width 56 height 6
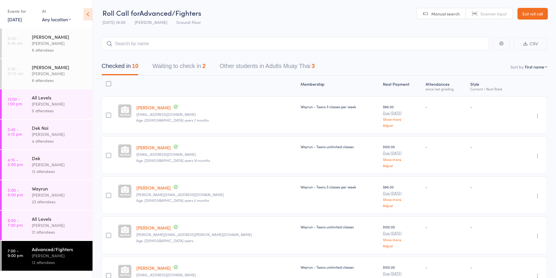
click at [538, 115] on icon "button" at bounding box center [537, 116] width 6 height 6
click at [521, 169] on li "Remove" at bounding box center [516, 166] width 48 height 8
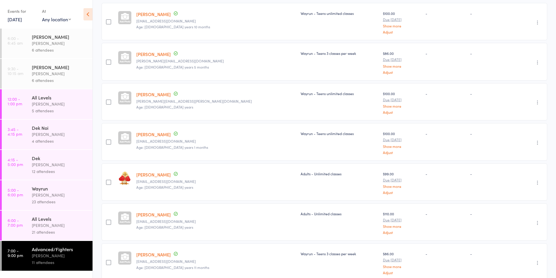
scroll to position [0, 0]
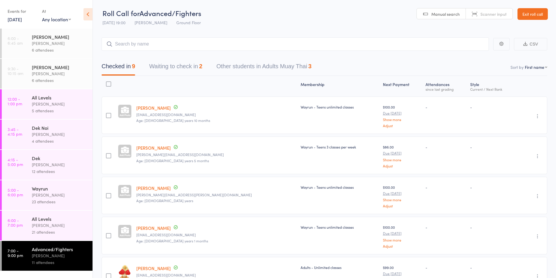
click at [192, 64] on button "Waiting to check in 2" at bounding box center [175, 67] width 53 height 15
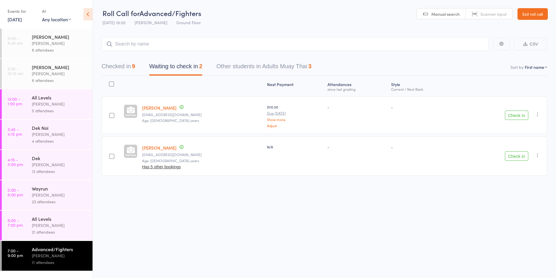
click at [536, 154] on icon "button" at bounding box center [537, 155] width 6 height 6
click at [516, 204] on li "Remove" at bounding box center [516, 206] width 48 height 8
